Goal: Information Seeking & Learning: Understand process/instructions

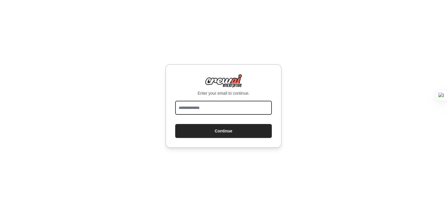
click at [212, 109] on input "email" at bounding box center [223, 108] width 97 height 14
click at [180, 109] on input "email" at bounding box center [223, 108] width 97 height 14
type input "**********"
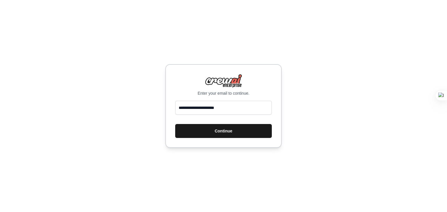
click at [217, 131] on button "Continue" at bounding box center [223, 131] width 97 height 14
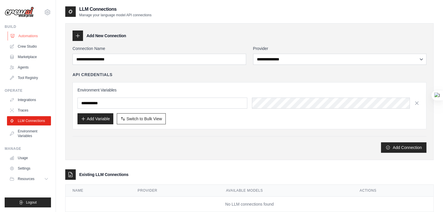
click at [30, 35] on link "Automations" at bounding box center [30, 35] width 44 height 9
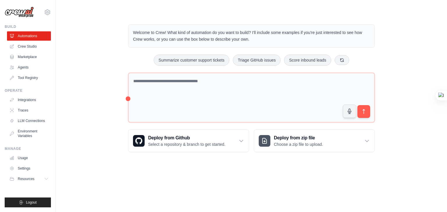
click at [29, 47] on link "Crew Studio" at bounding box center [29, 46] width 44 height 9
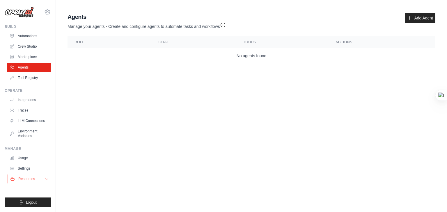
click at [15, 179] on icon at bounding box center [12, 179] width 5 height 5
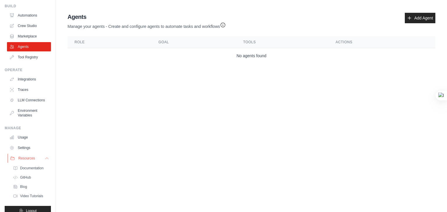
scroll to position [34, 0]
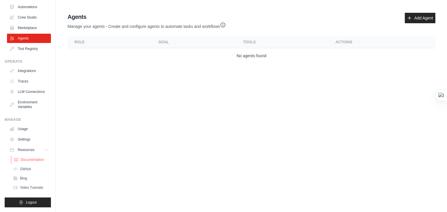
click at [29, 162] on span "Documentation" at bounding box center [33, 160] width 24 height 5
